Goal: Task Accomplishment & Management: Manage account settings

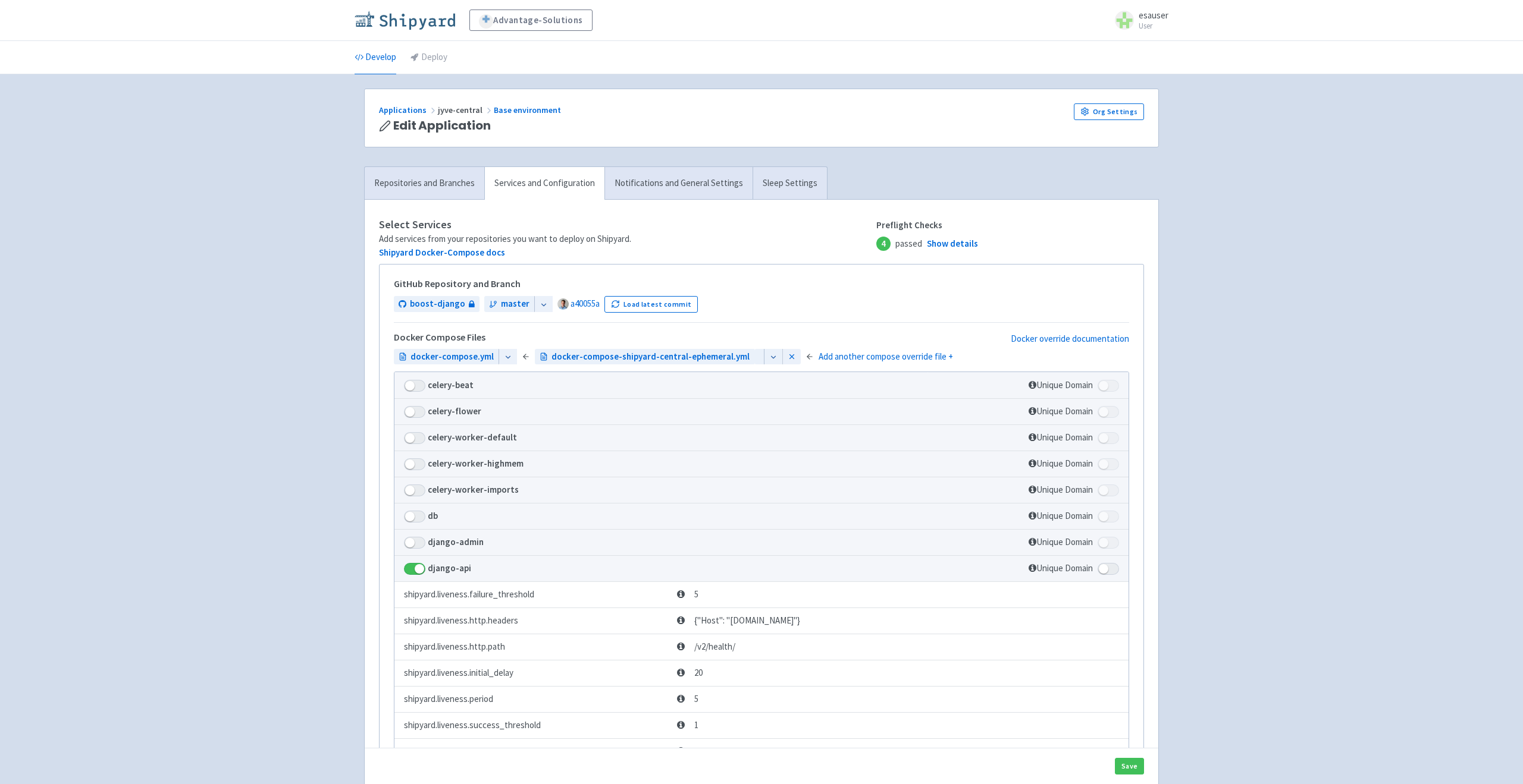
click at [390, 16] on img at bounding box center [405, 20] width 101 height 19
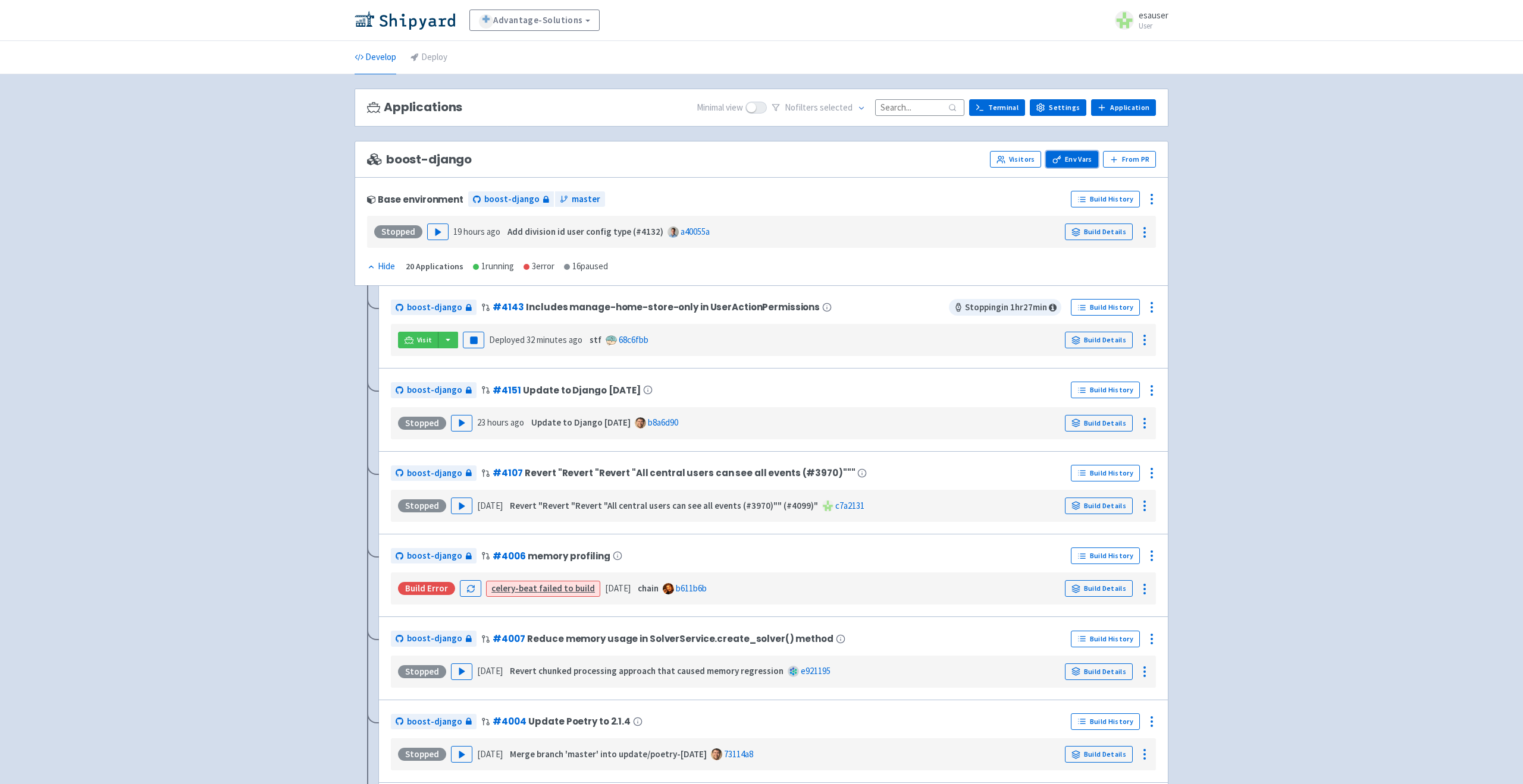
click at [1073, 157] on link "Env Vars" at bounding box center [1072, 159] width 52 height 16
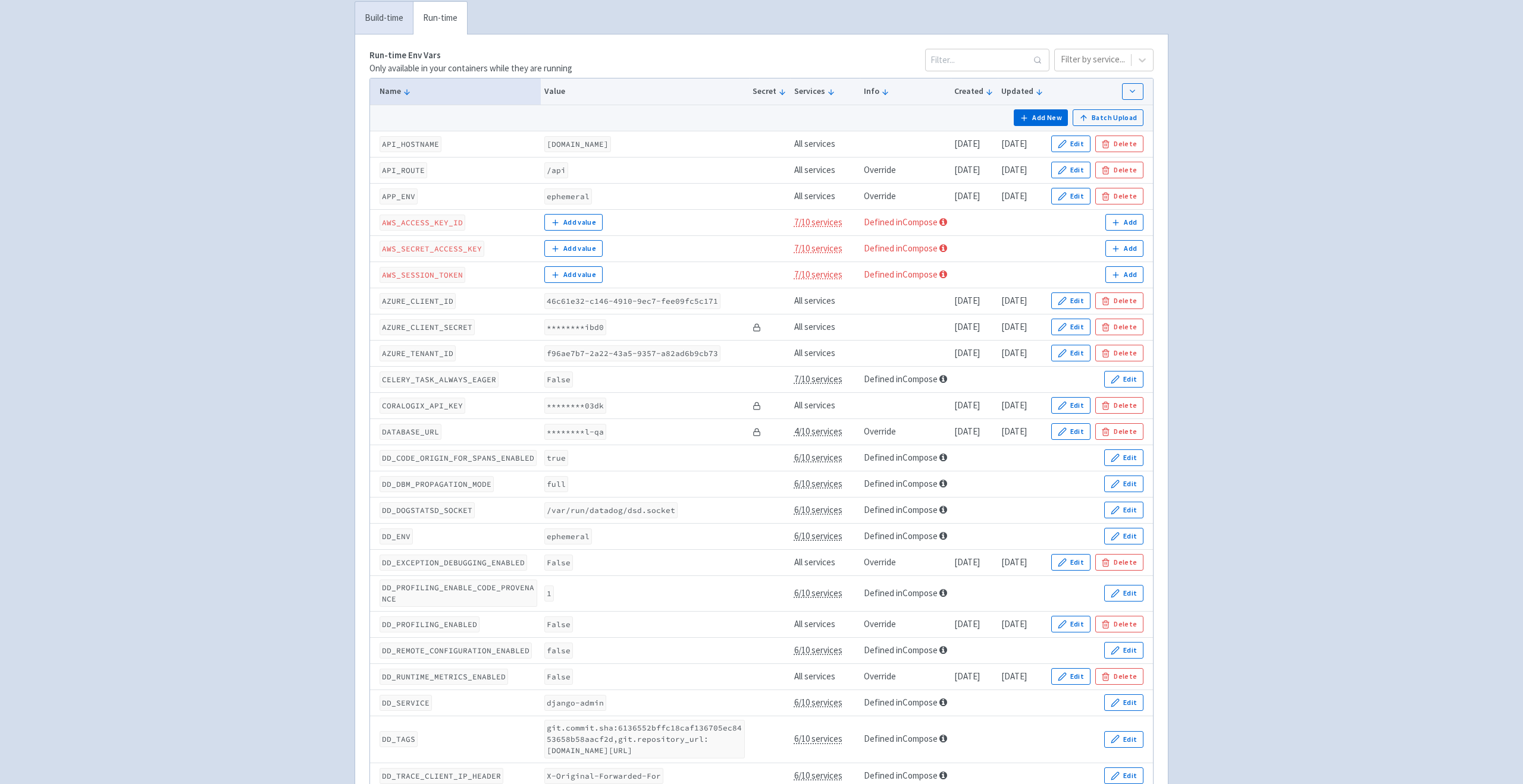
scroll to position [209, 0]
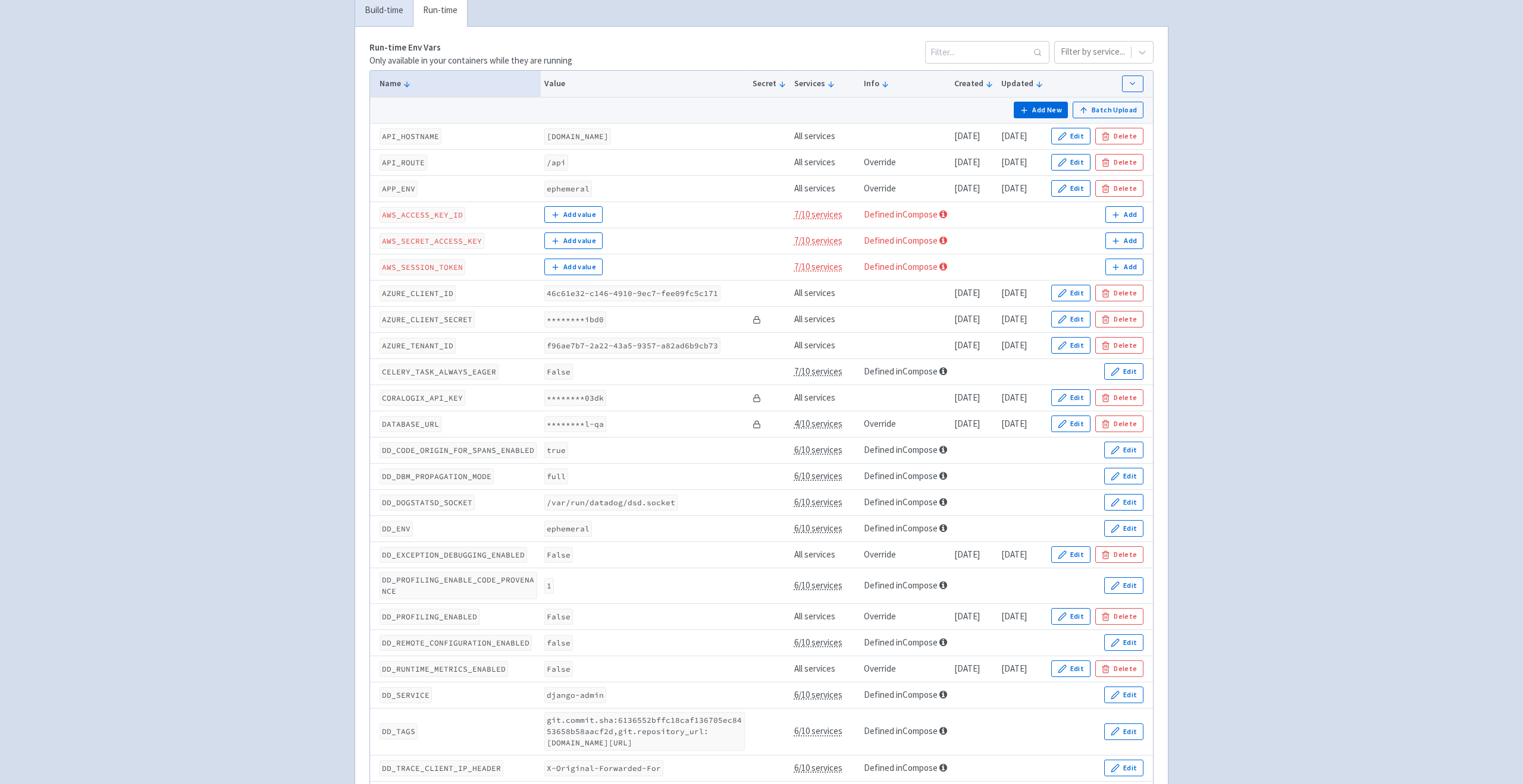
click at [569, 430] on code "********l-qa" at bounding box center [575, 424] width 62 height 16
click at [569, 425] on code "********l-qa" at bounding box center [575, 424] width 62 height 16
click at [403, 378] on code "CELERY_TASK_ALWAYS_EAGER" at bounding box center [439, 372] width 119 height 16
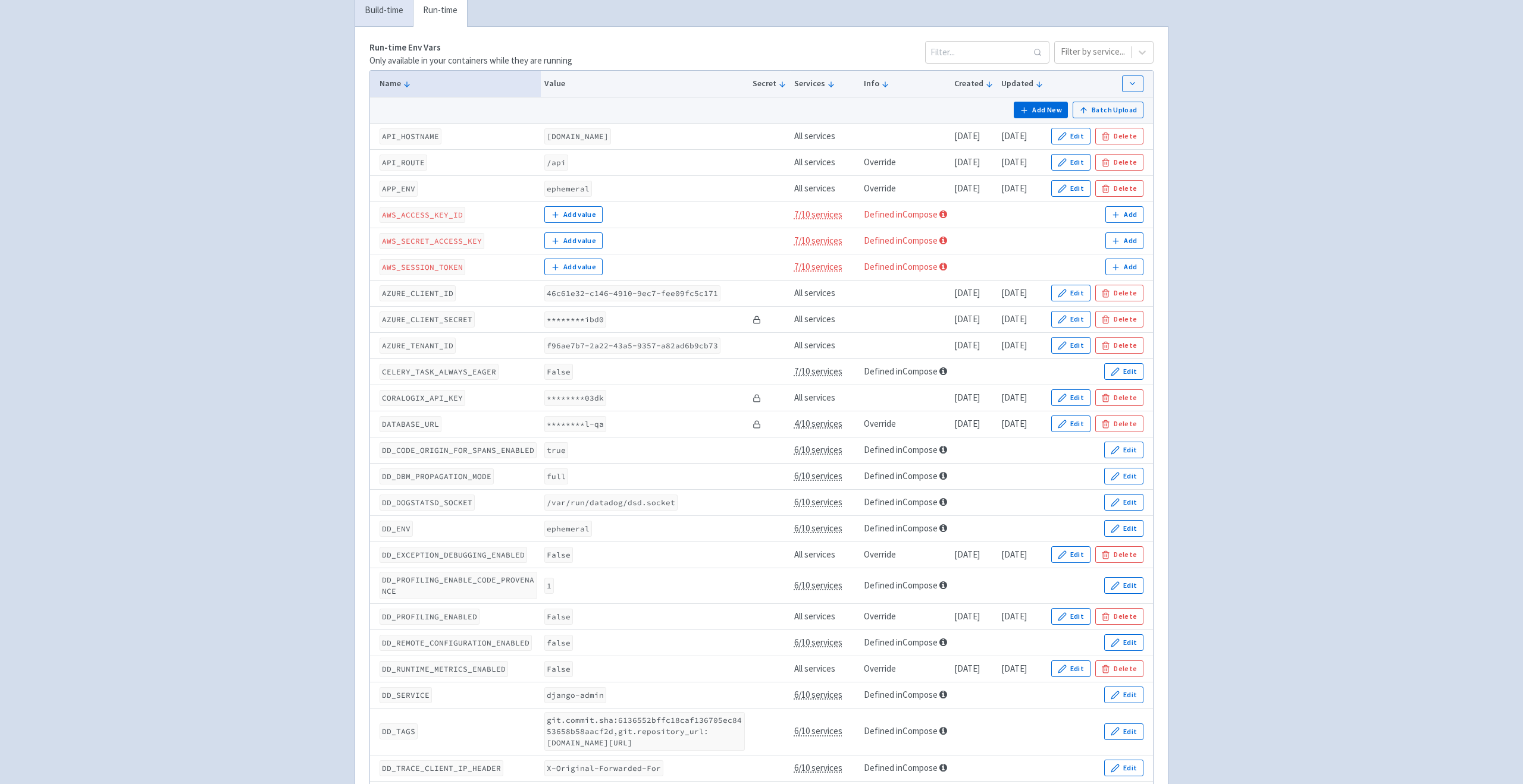
click at [431, 424] on code "DATABASE_URL" at bounding box center [411, 424] width 62 height 16
click at [396, 419] on code "DATABASE_URL" at bounding box center [411, 424] width 62 height 16
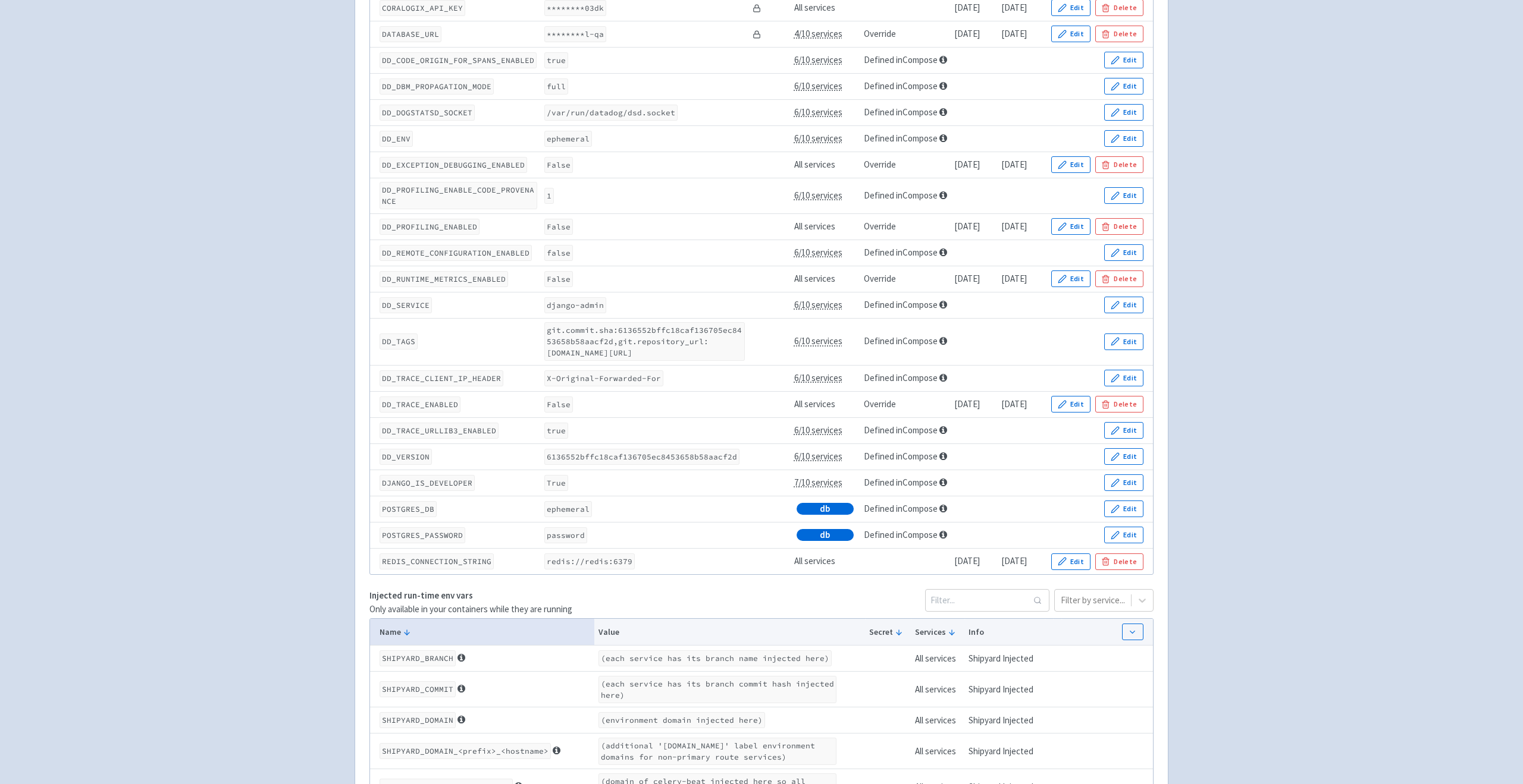
scroll to position [612, 0]
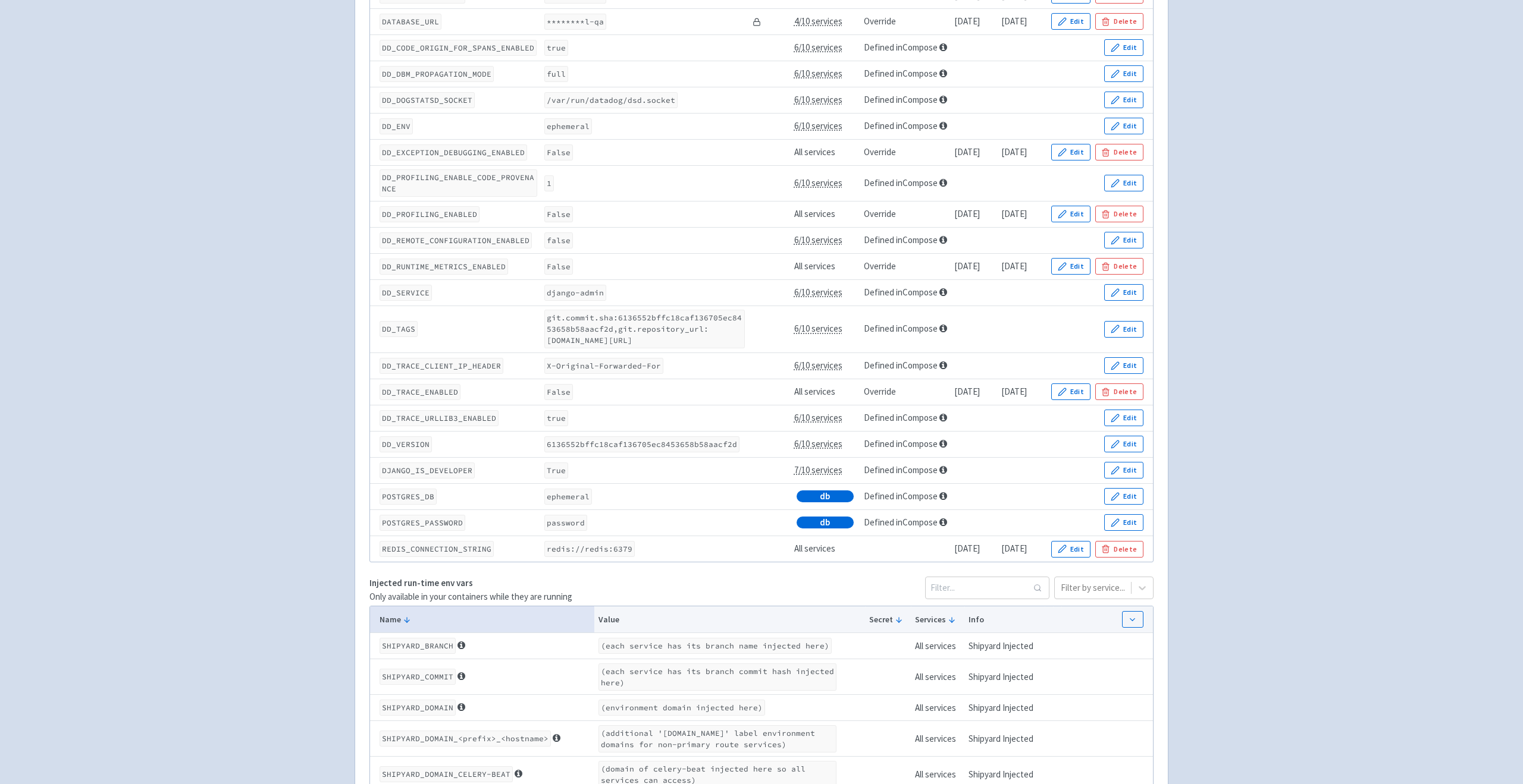
click at [435, 557] on code "REDIS_CONNECTION_STRING" at bounding box center [437, 549] width 114 height 16
click at [553, 557] on code "redis://redis:6379" at bounding box center [589, 549] width 90 height 16
drag, startPoint x: 553, startPoint y: 568, endPoint x: 613, endPoint y: 568, distance: 60.0
click at [613, 557] on code "redis://redis:6379" at bounding box center [589, 549] width 90 height 16
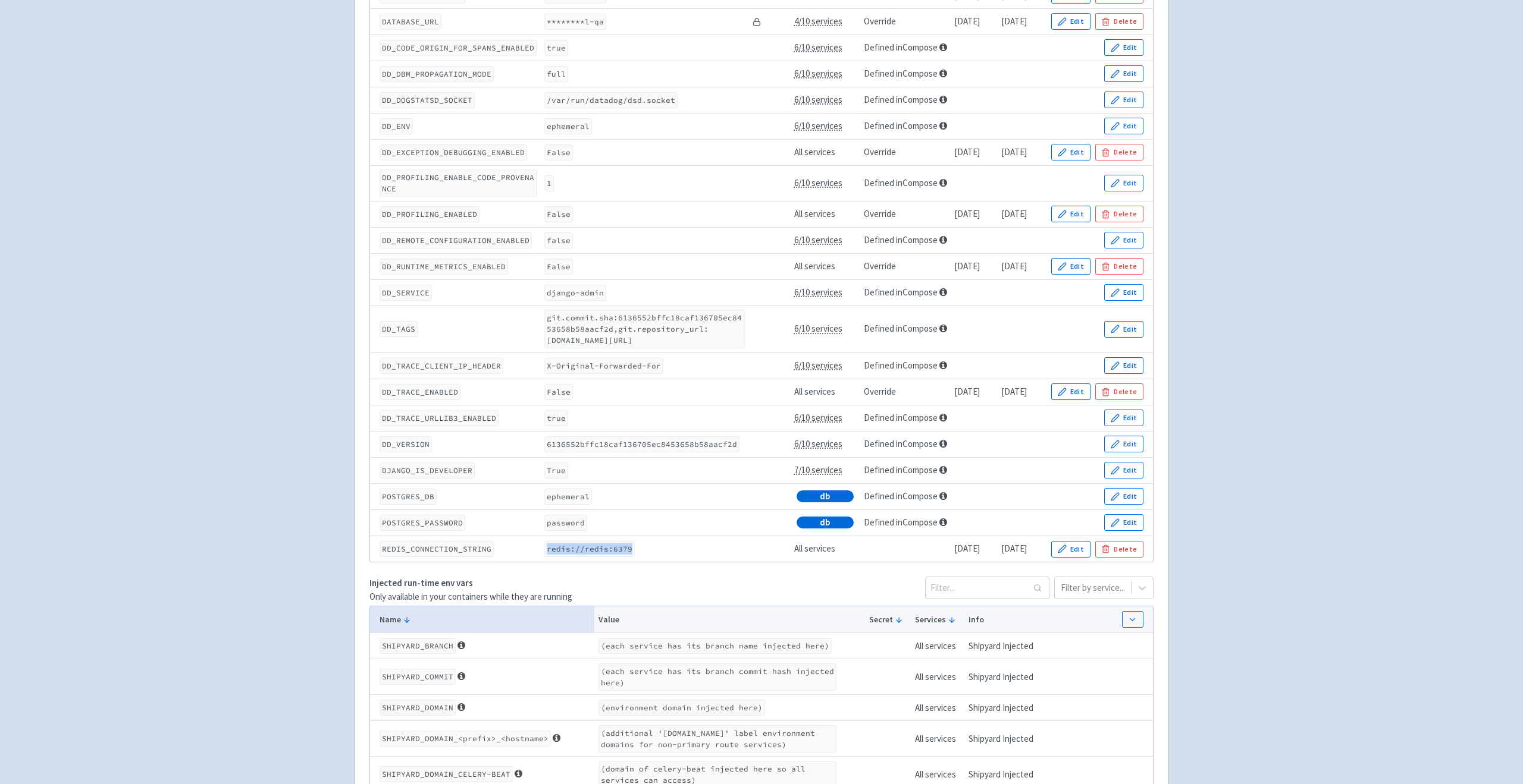
drag, startPoint x: 613, startPoint y: 568, endPoint x: 555, endPoint y: 569, distance: 58.0
click at [555, 557] on code "redis://redis:6379" at bounding box center [589, 549] width 90 height 16
click at [454, 557] on code "REDIS_CONNECTION_STRING" at bounding box center [437, 549] width 114 height 16
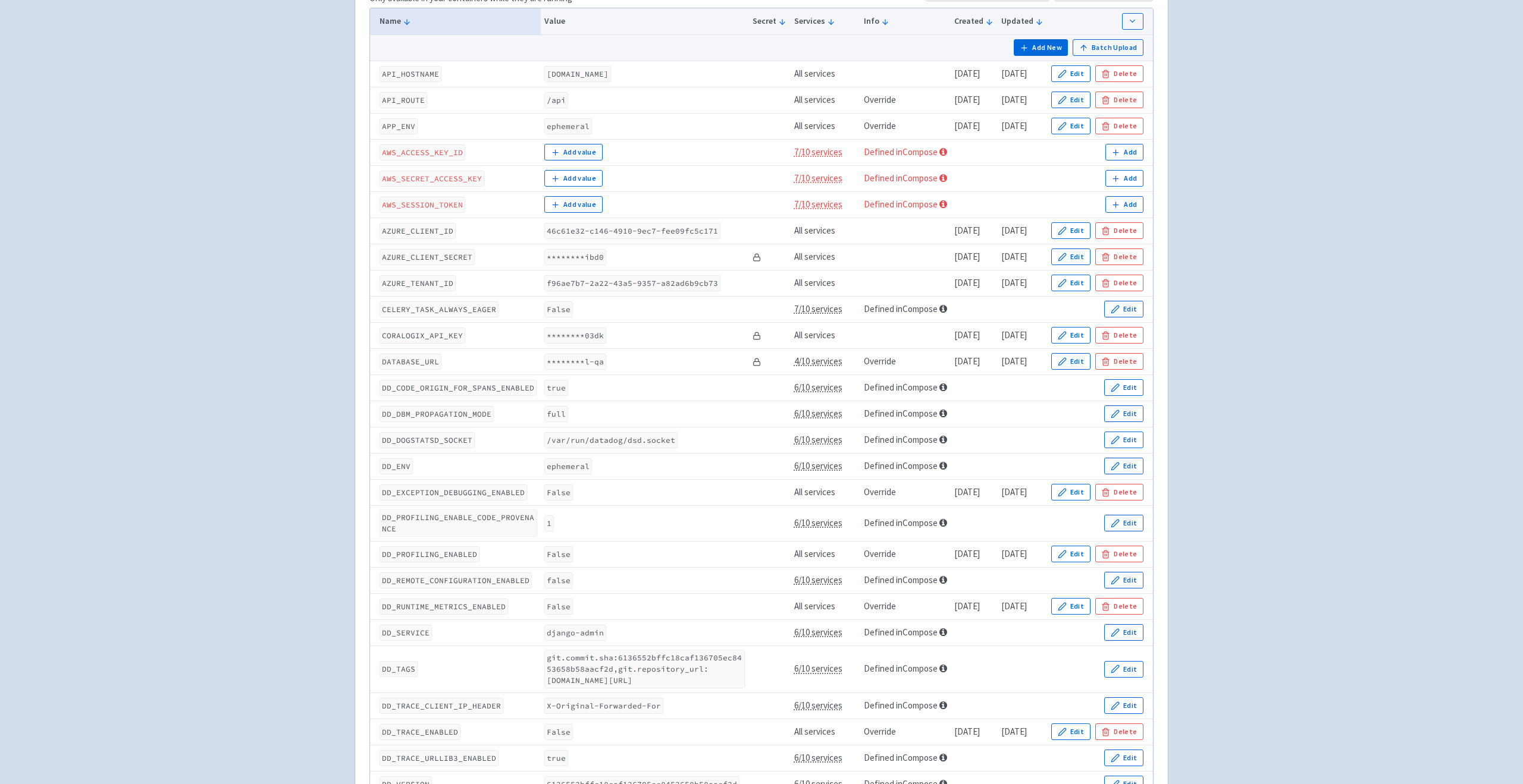
scroll to position [273, 0]
click at [1122, 395] on button "Edit" at bounding box center [1124, 386] width 39 height 16
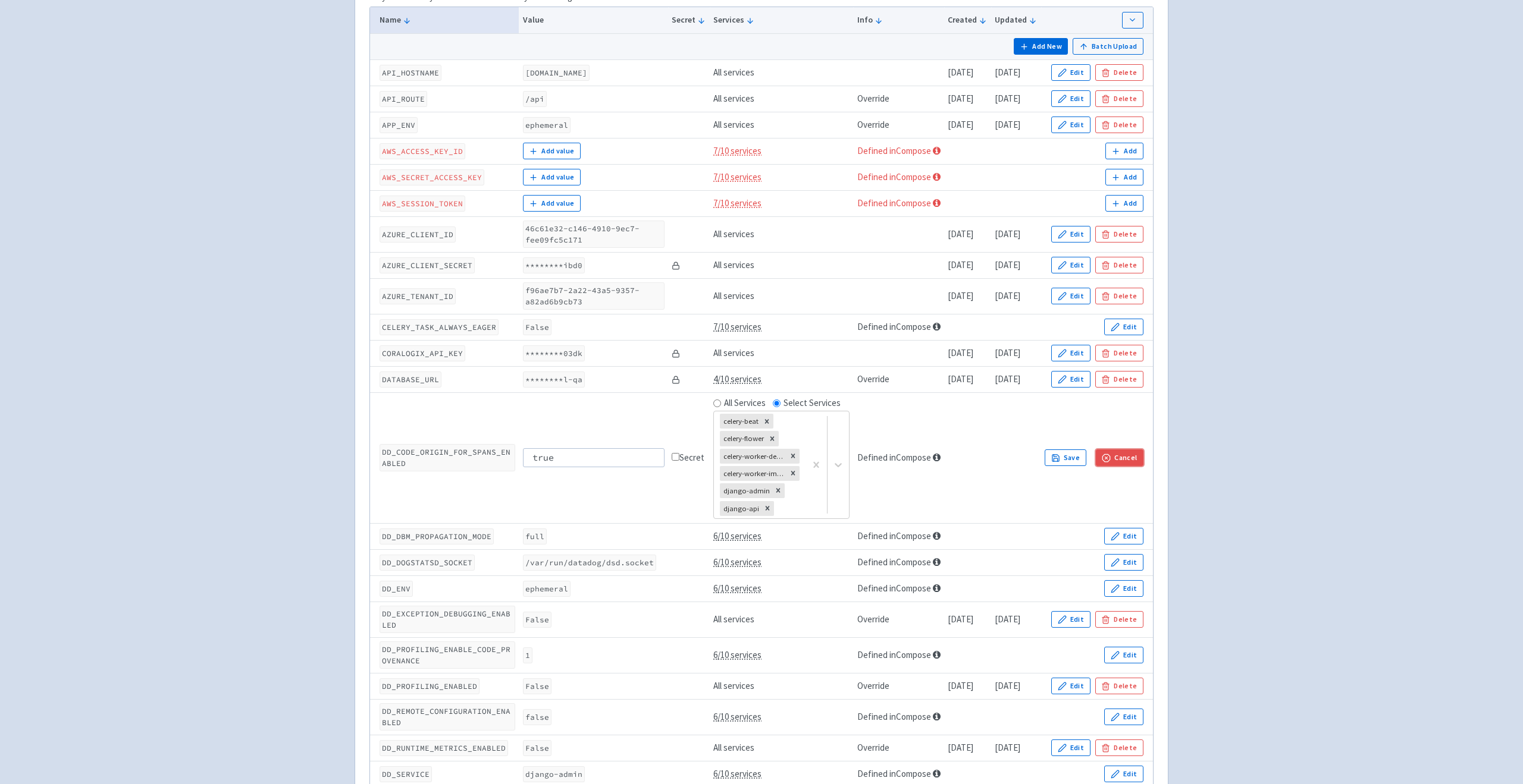
click at [1133, 458] on button "Cancel" at bounding box center [1120, 457] width 48 height 16
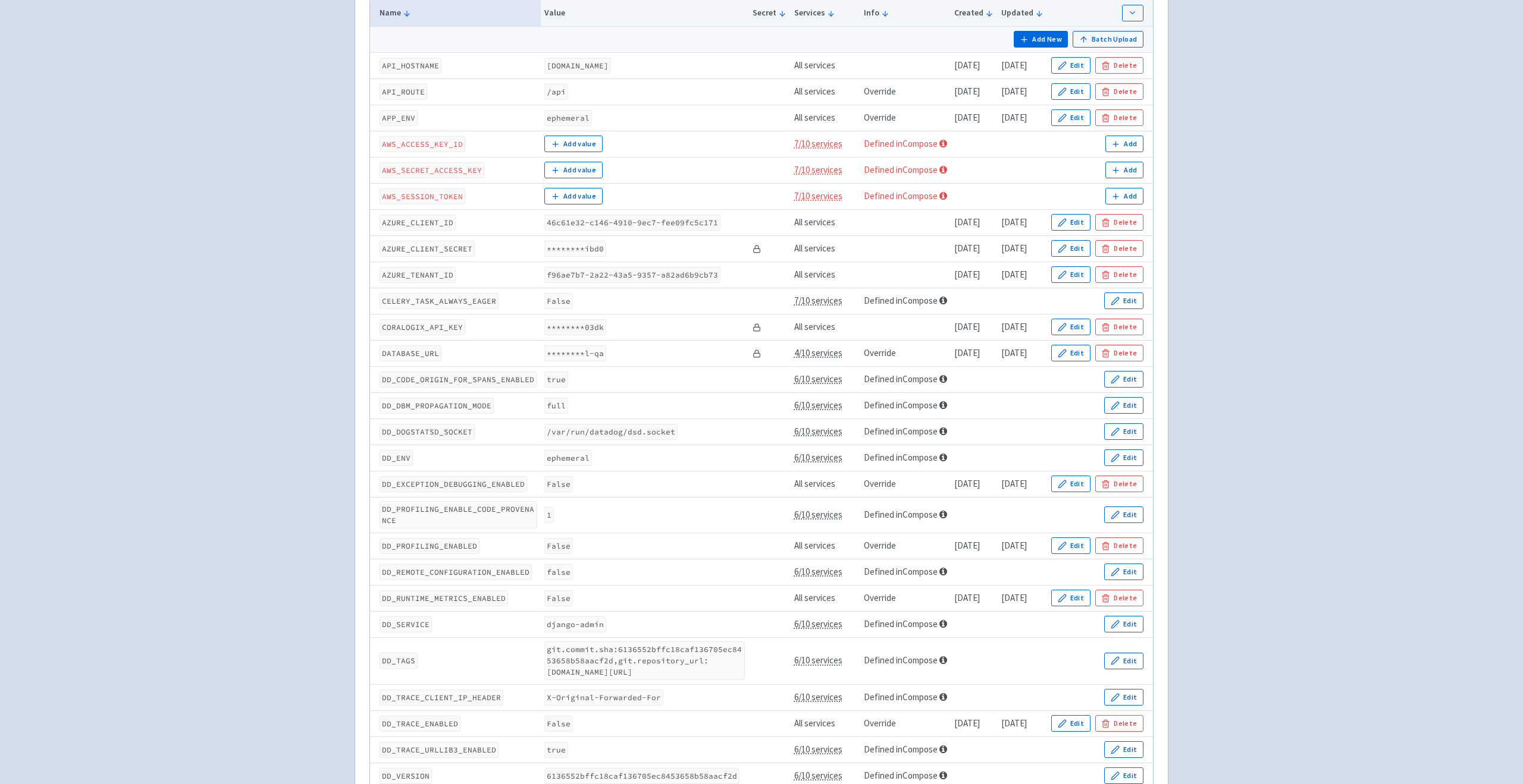
scroll to position [0, 0]
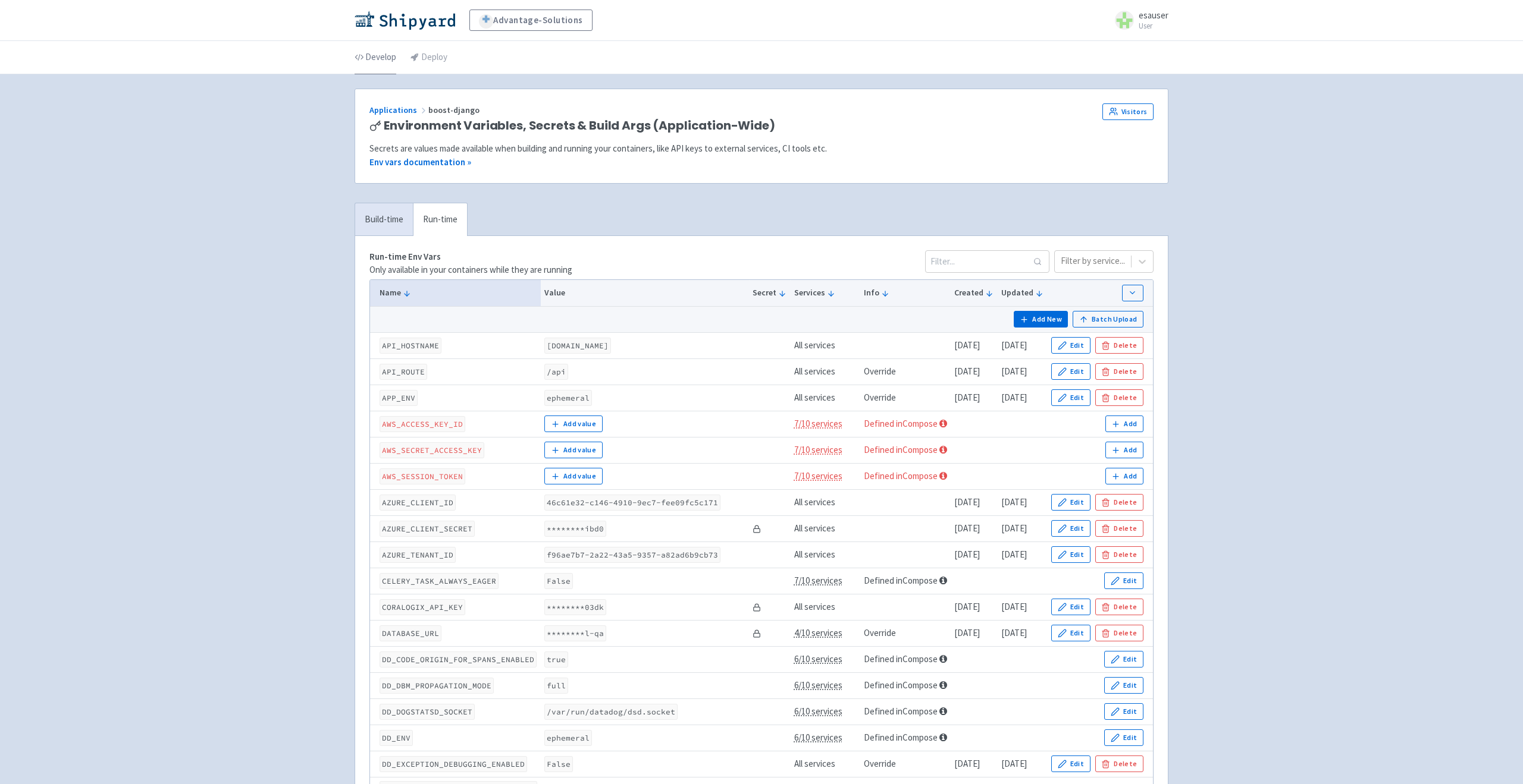
click at [373, 58] on link "Develop" at bounding box center [376, 58] width 42 height 33
